Goal: Information Seeking & Learning: Check status

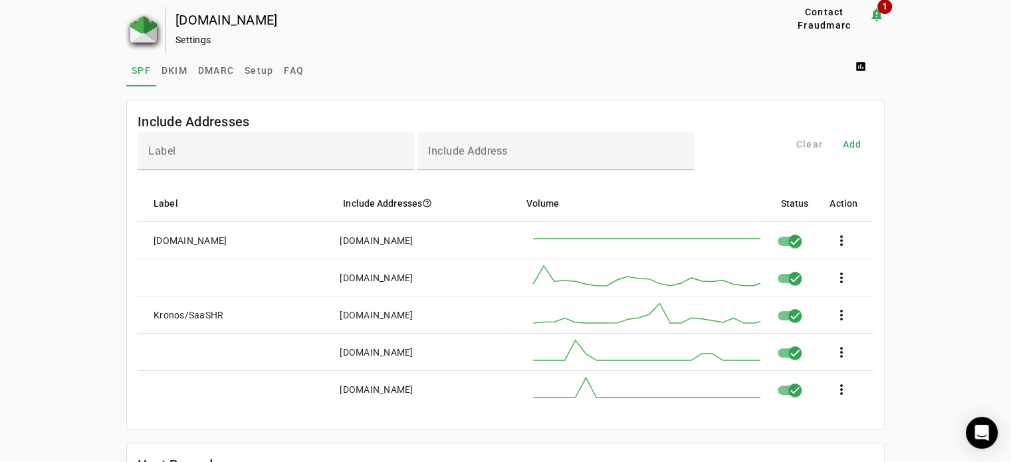
click at [138, 34] on img at bounding box center [143, 29] width 27 height 27
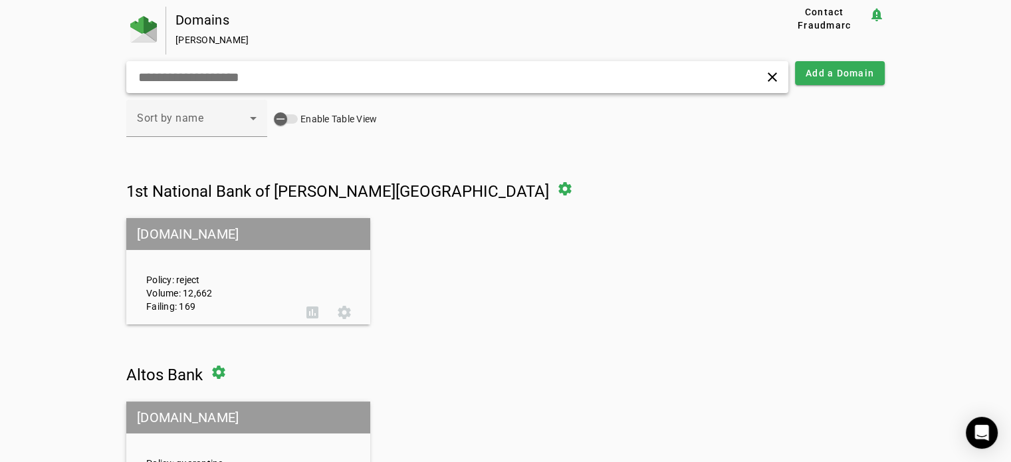
click at [300, 80] on input "text" at bounding box center [319, 77] width 364 height 16
click at [235, 80] on input "text" at bounding box center [319, 77] width 364 height 16
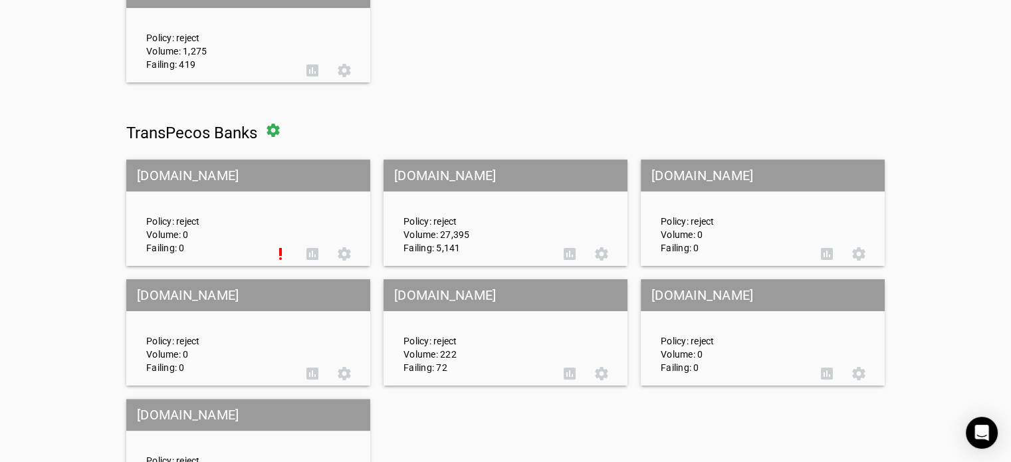
scroll to position [266, 0]
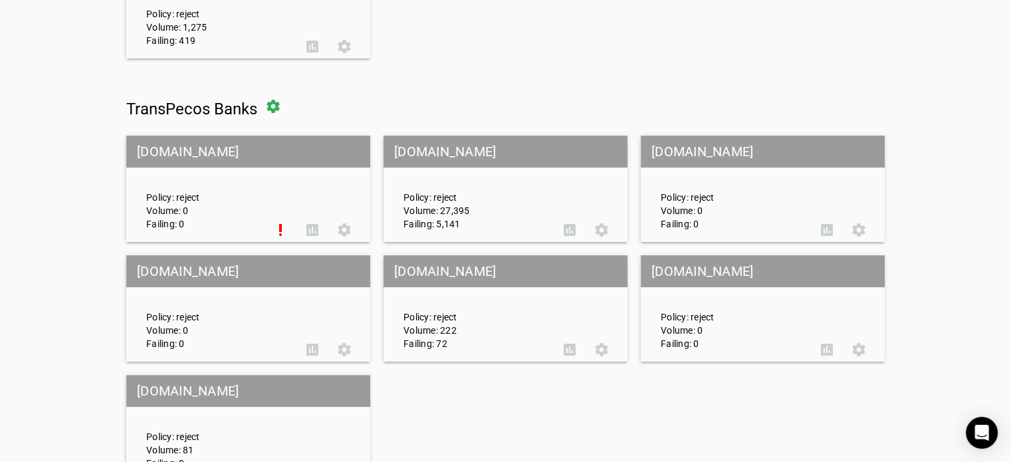
type input "*****"
click at [464, 153] on mat-grid-tile-header "[DOMAIN_NAME]" at bounding box center [505, 152] width 244 height 32
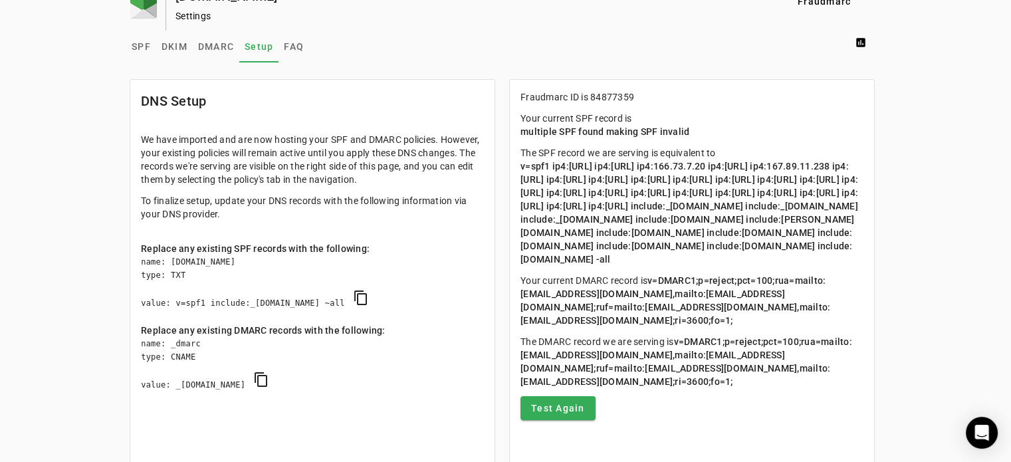
scroll to position [90, 0]
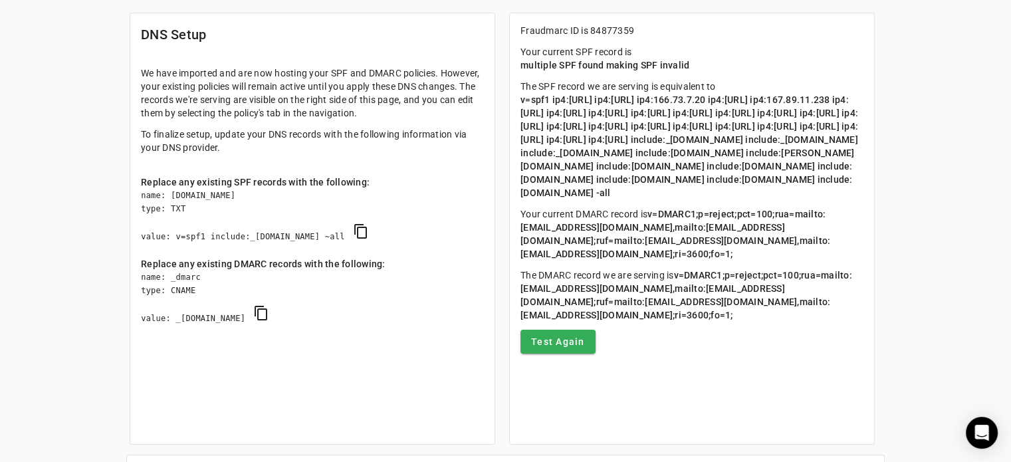
click at [903, 190] on div "[DOMAIN_NAME] Settings Contact Fraudmarc notification_important Settings SPF DK…" at bounding box center [505, 208] width 1011 height 585
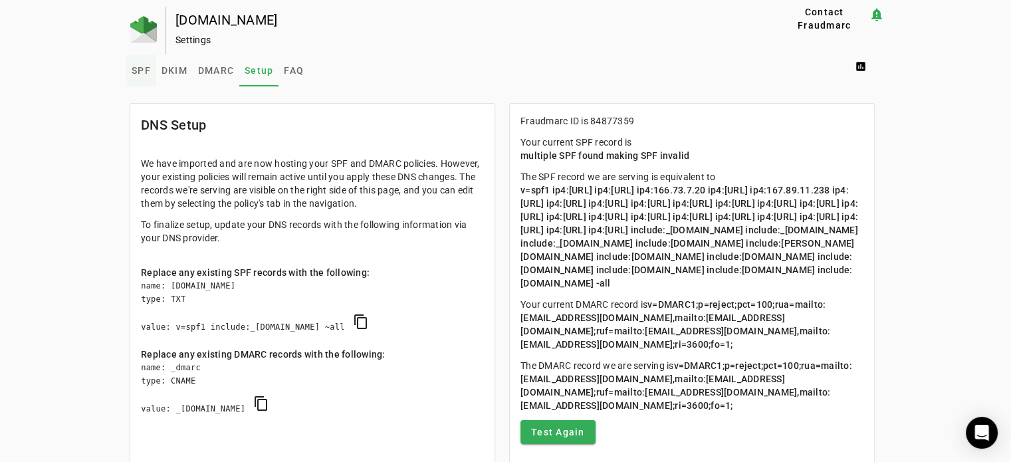
click at [132, 70] on span "SPF" at bounding box center [141, 70] width 19 height 9
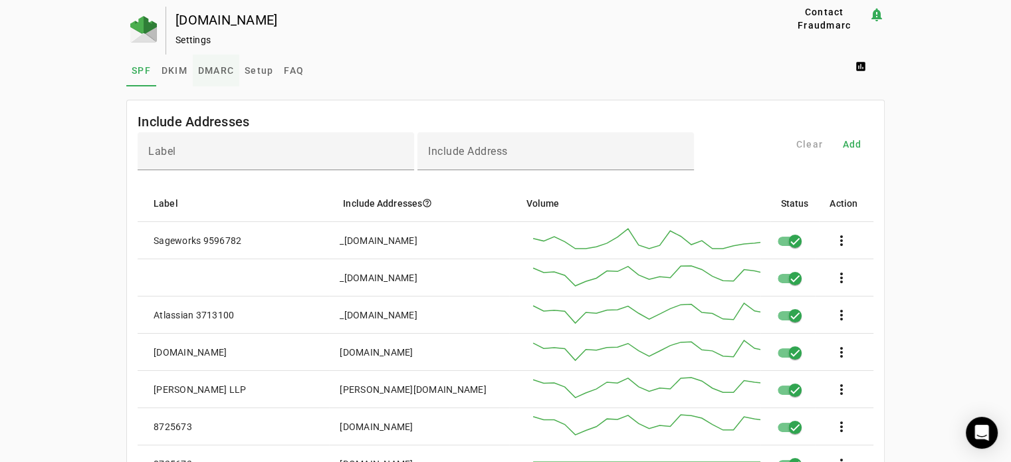
click at [193, 67] on link "DMARC" at bounding box center [216, 70] width 47 height 32
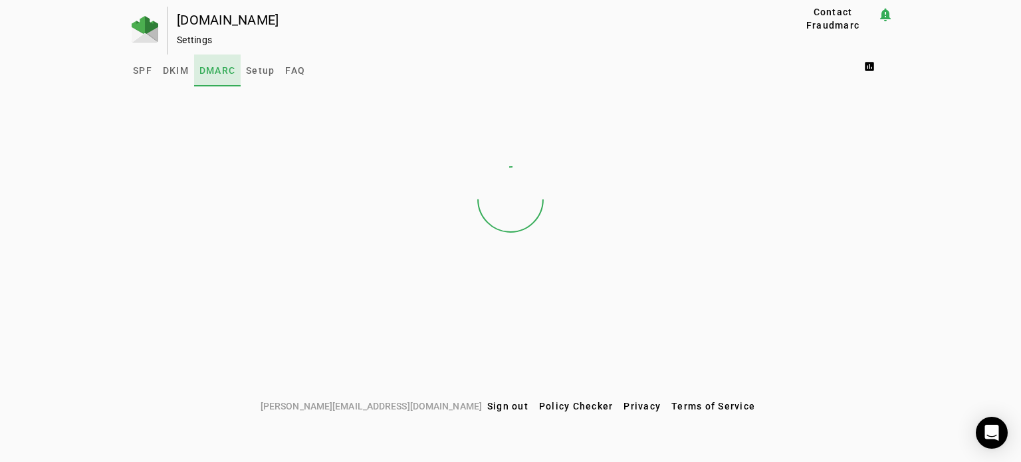
click at [227, 70] on span "DMARC" at bounding box center [217, 70] width 36 height 9
click at [245, 72] on link "Setup" at bounding box center [260, 70] width 39 height 32
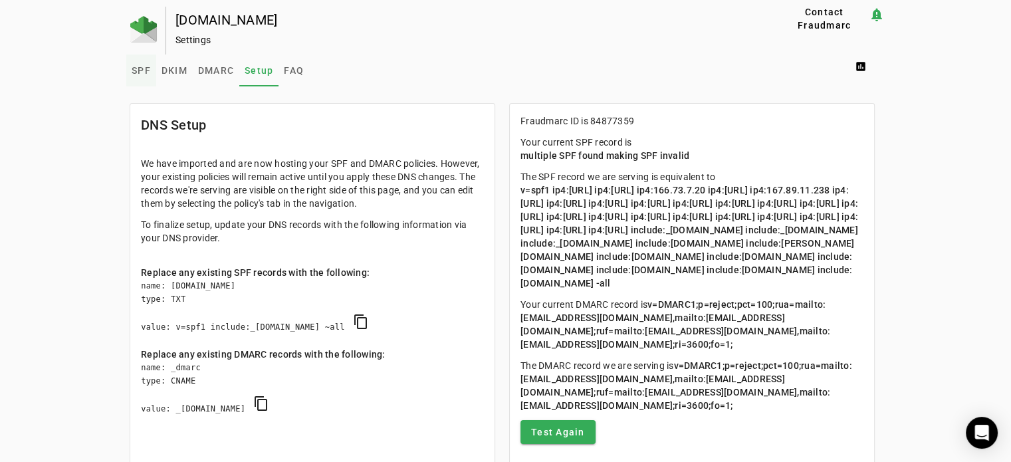
click at [149, 66] on link "SPF" at bounding box center [141, 70] width 30 height 32
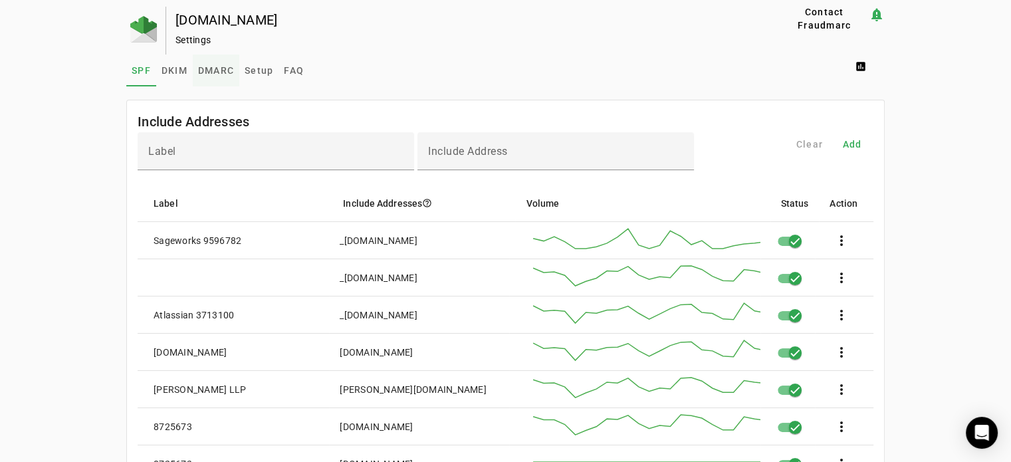
click at [208, 77] on span "DMARC" at bounding box center [216, 70] width 36 height 32
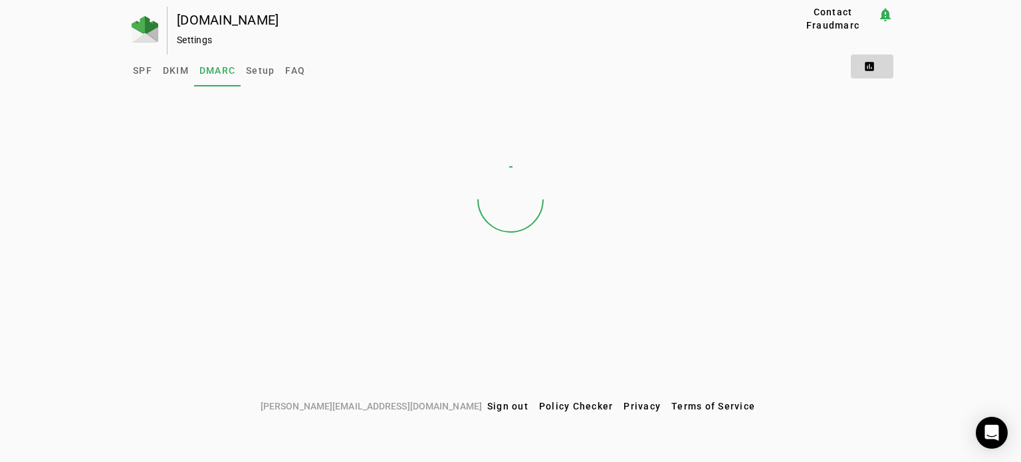
click at [872, 71] on span at bounding box center [872, 66] width 43 height 32
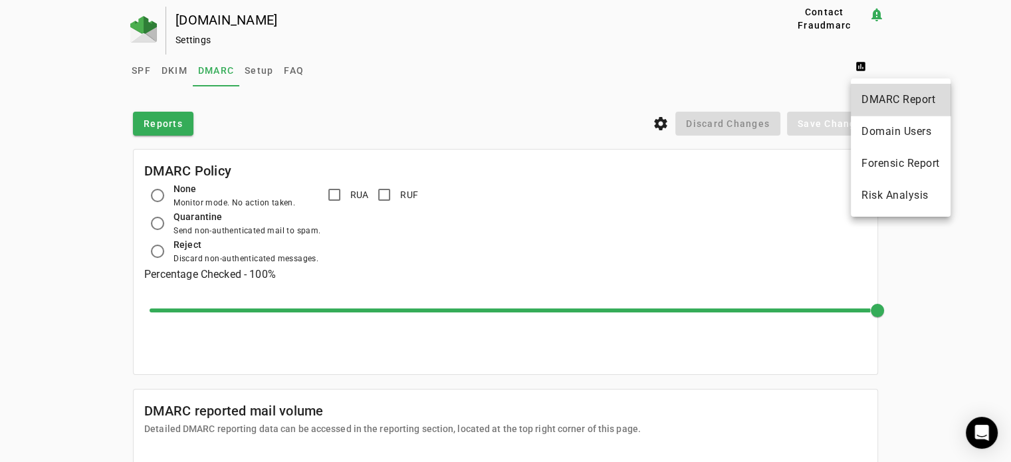
click at [872, 96] on span "DMARC Report" at bounding box center [900, 100] width 78 height 16
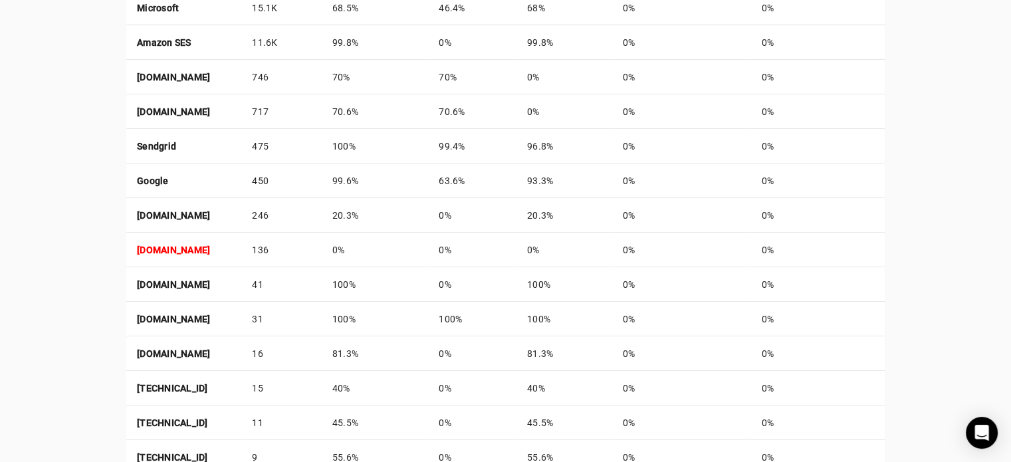
scroll to position [692, 0]
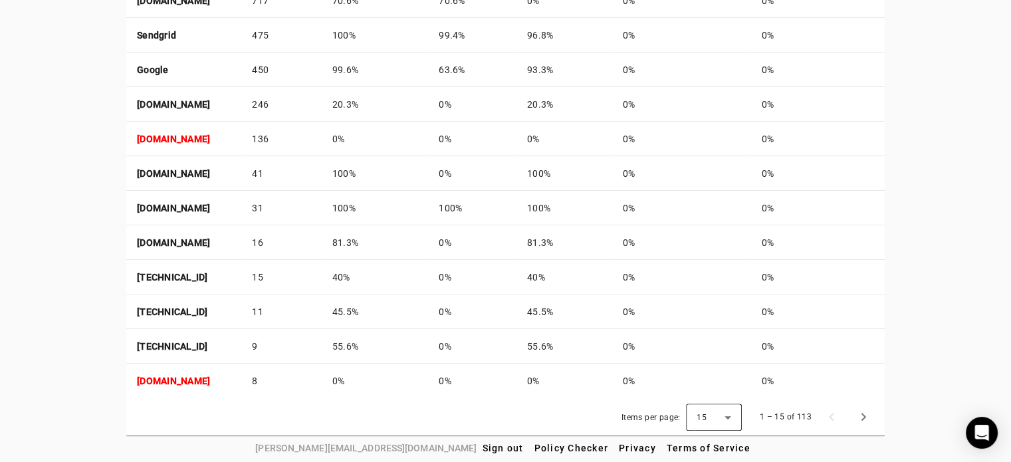
click at [726, 414] on icon at bounding box center [728, 417] width 16 height 16
click at [709, 384] on span "50" at bounding box center [707, 379] width 13 height 16
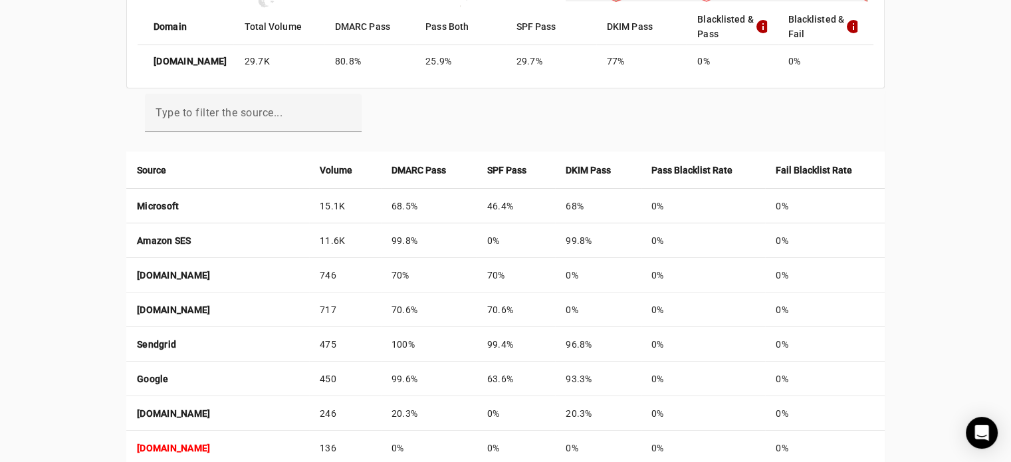
scroll to position [240, 0]
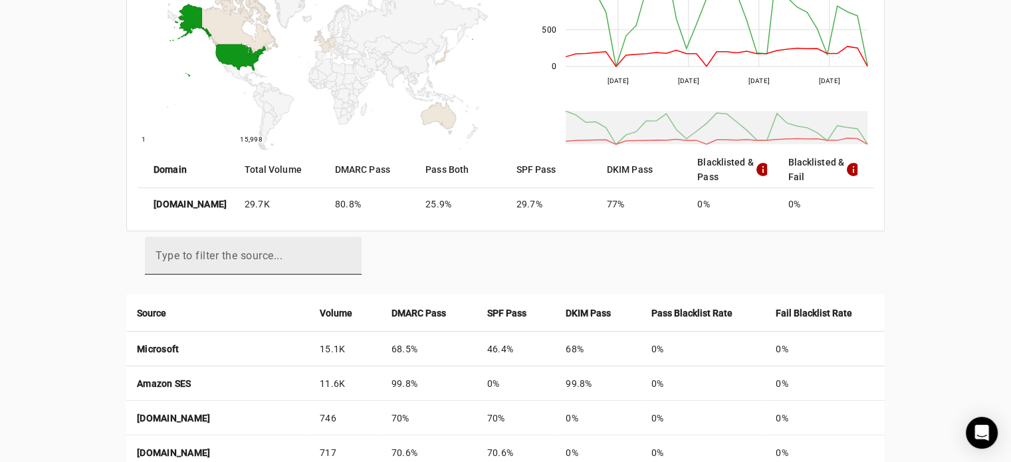
click at [274, 260] on input "Type to filter the source..." at bounding box center [252, 261] width 195 height 16
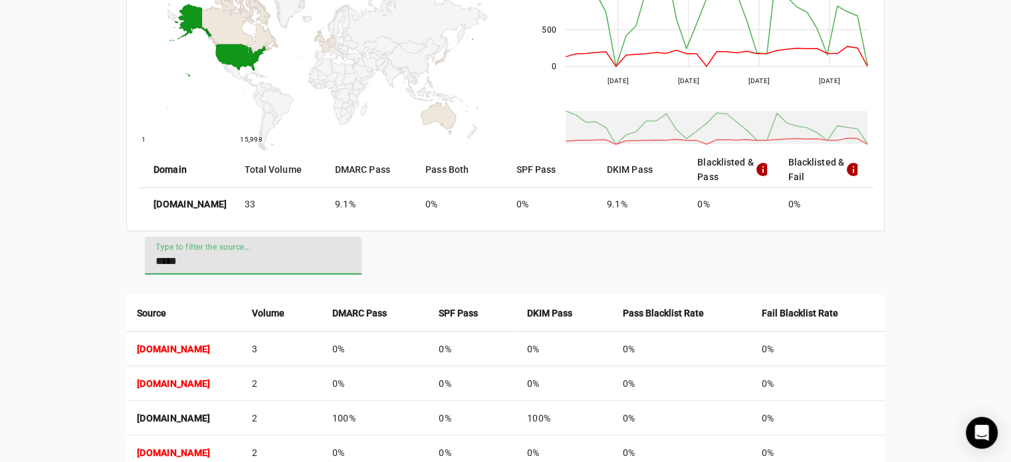
type input "*****"
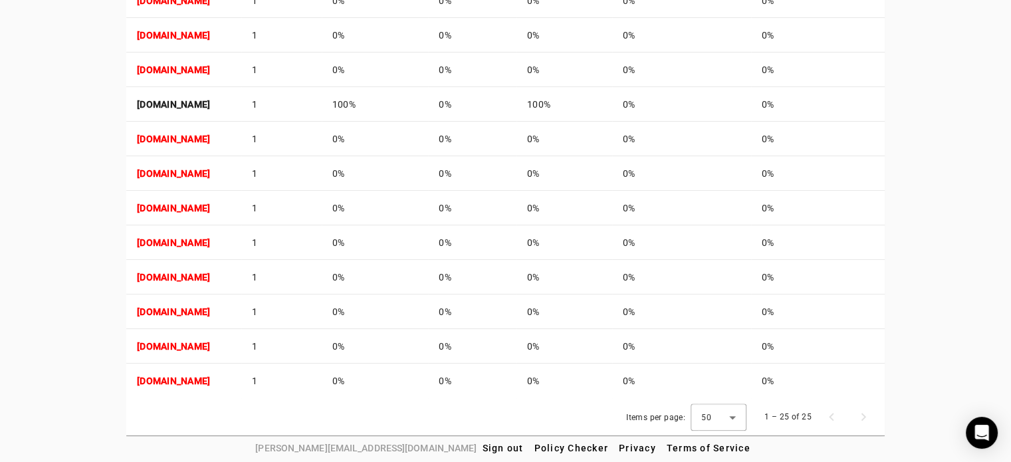
scroll to position [904, 0]
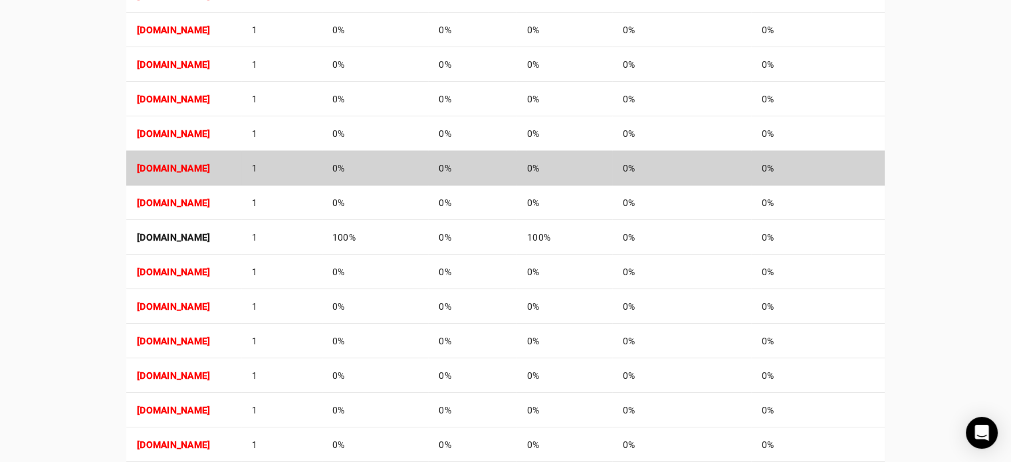
click at [207, 165] on td "[DOMAIN_NAME]" at bounding box center [183, 168] width 115 height 35
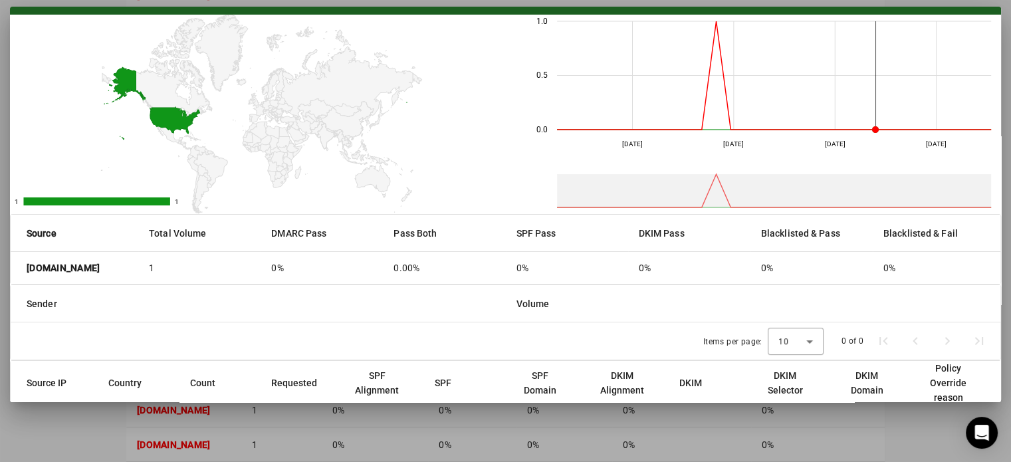
scroll to position [0, 0]
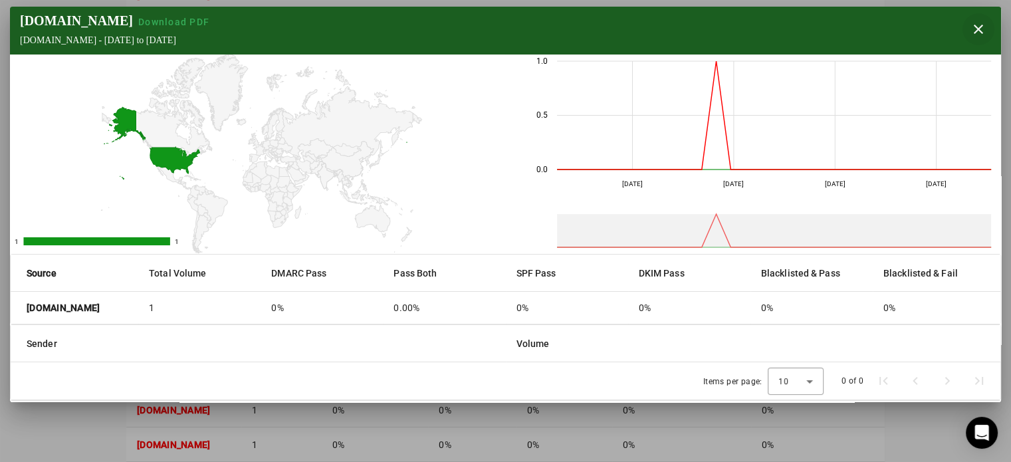
click at [970, 31] on span "button" at bounding box center [978, 29] width 32 height 32
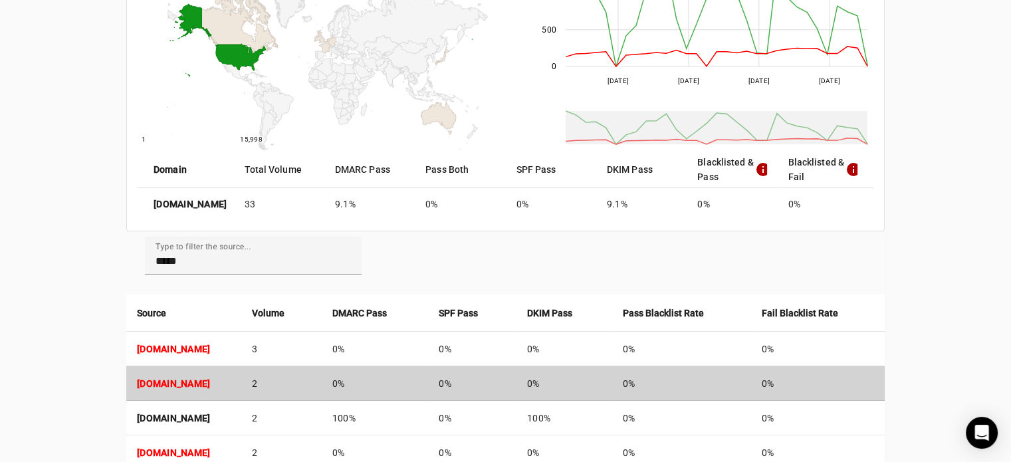
scroll to position [373, 0]
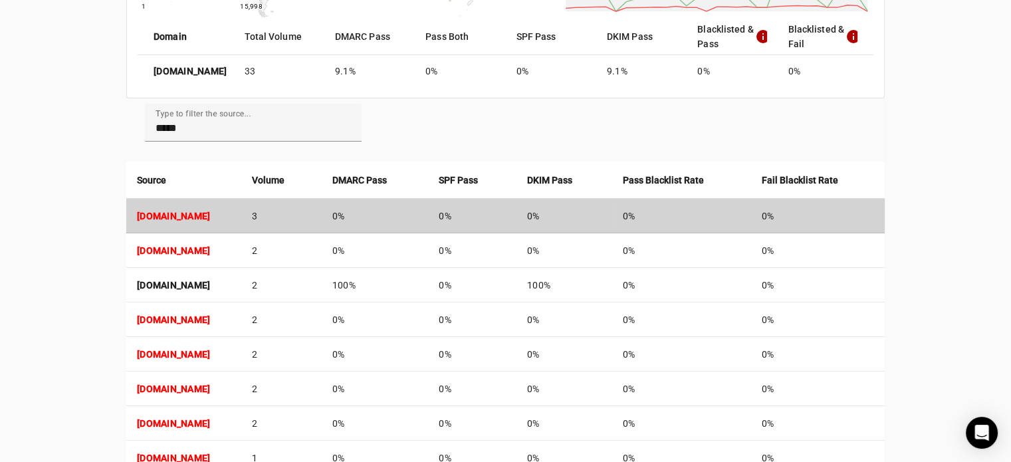
click at [210, 215] on strong "[DOMAIN_NAME]" at bounding box center [173, 216] width 73 height 11
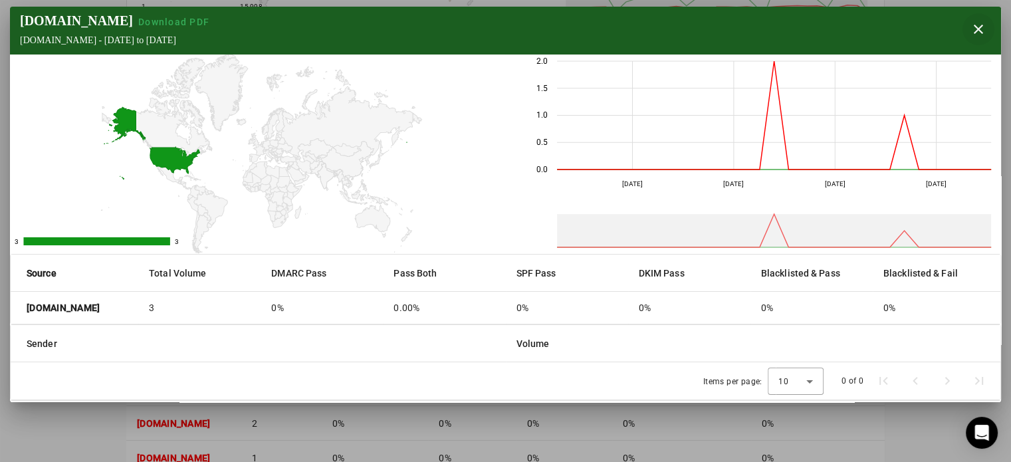
click at [979, 31] on span "button" at bounding box center [978, 29] width 32 height 32
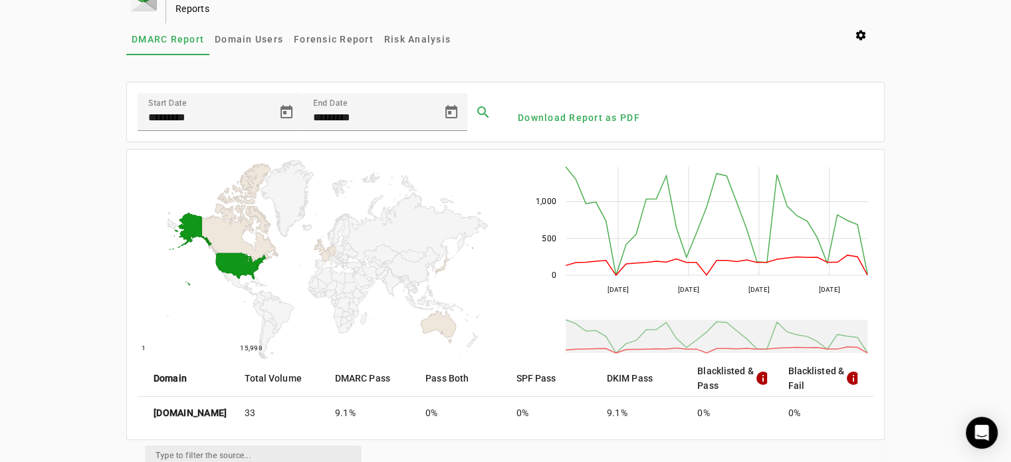
scroll to position [0, 0]
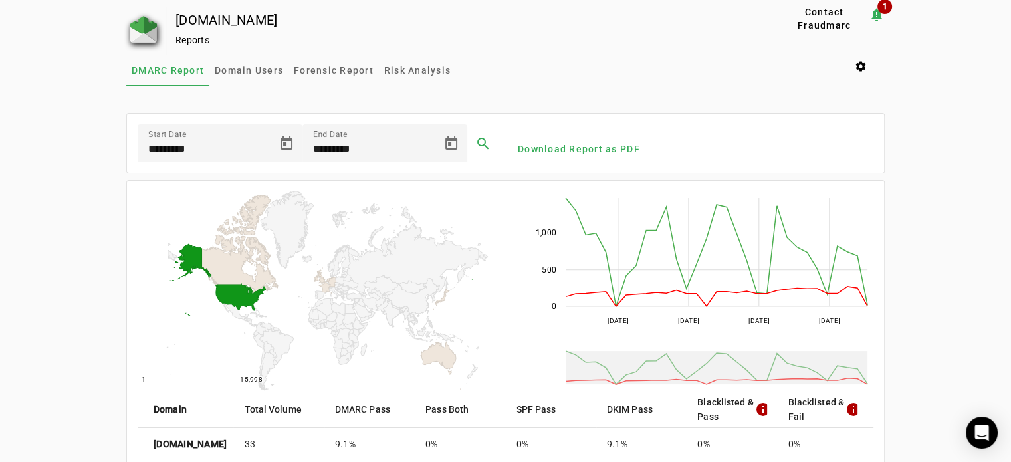
click at [150, 29] on img at bounding box center [143, 29] width 27 height 27
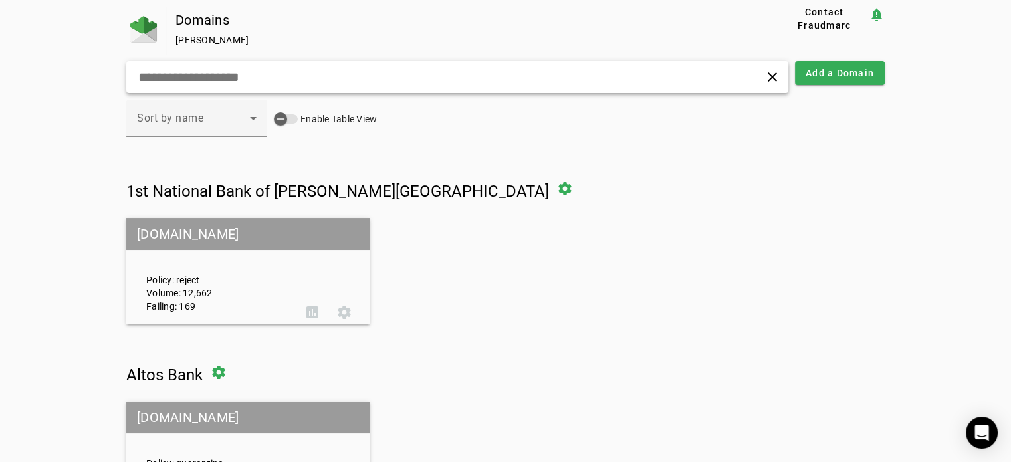
click at [208, 71] on input "text" at bounding box center [319, 77] width 364 height 16
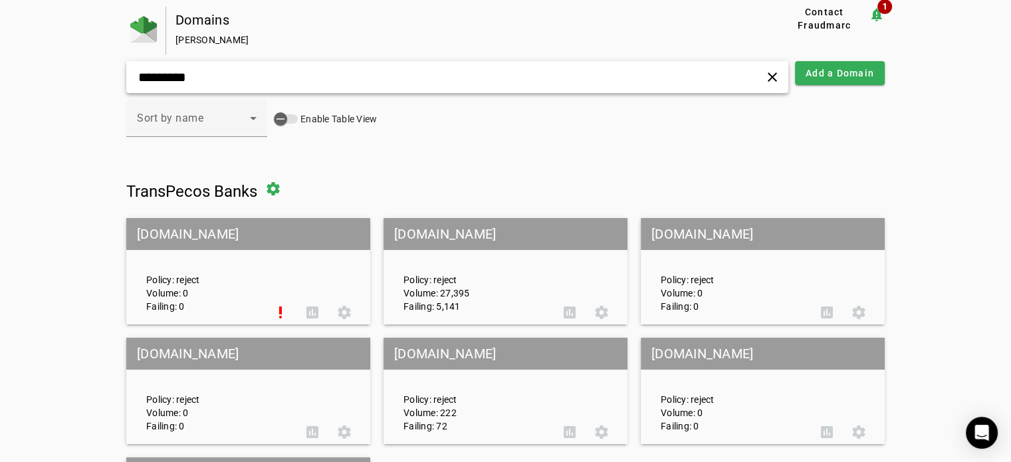
type input "*********"
click at [423, 229] on mat-grid-tile-header "[DOMAIN_NAME]" at bounding box center [505, 234] width 244 height 32
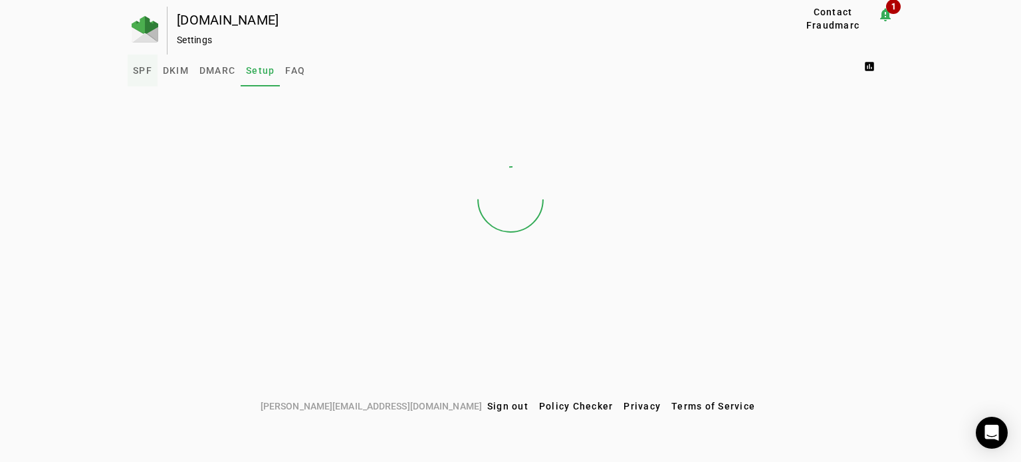
click at [144, 74] on span "SPF" at bounding box center [142, 70] width 19 height 9
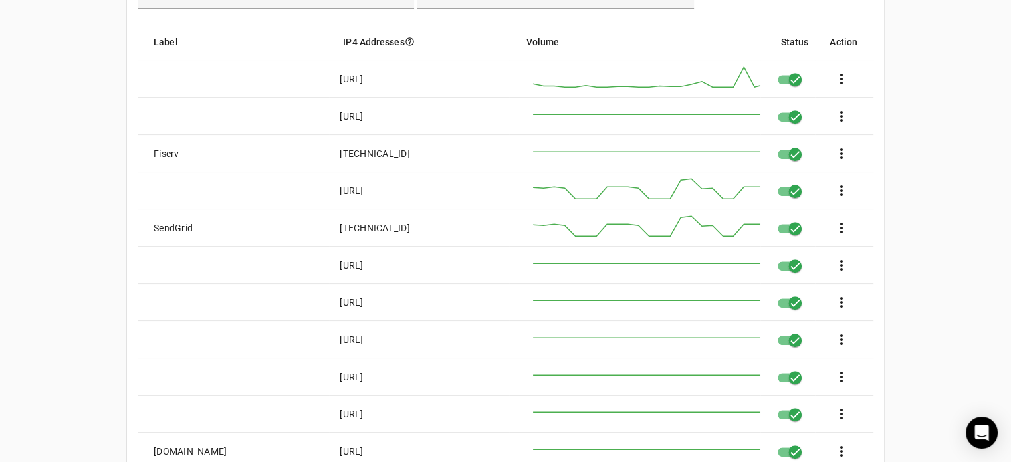
scroll to position [997, 0]
